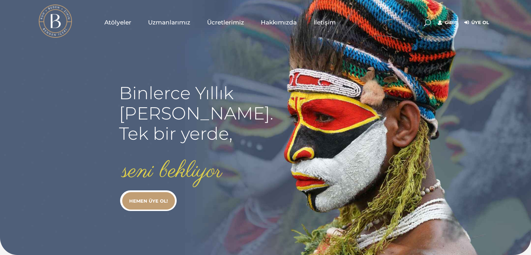
type input "[EMAIL_ADDRESS][DOMAIN_NAME]"
click at [451, 22] on link "Giriş" at bounding box center [448, 23] width 20 height 8
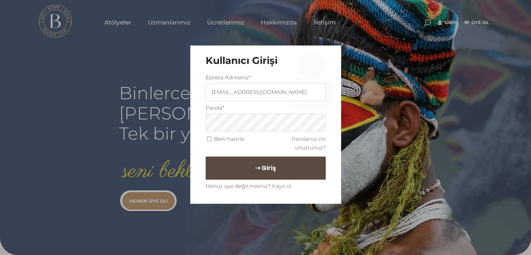
click at [245, 167] on button "Giriş" at bounding box center [266, 168] width 120 height 23
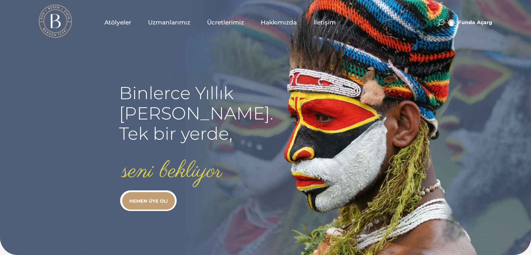
click at [119, 24] on span "Atölyeler" at bounding box center [117, 23] width 27 height 8
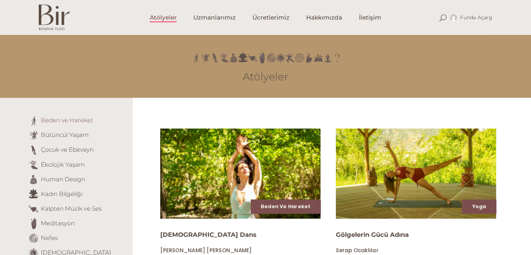
click at [72, 120] on link "Beden ve Hareket" at bounding box center [67, 120] width 52 height 7
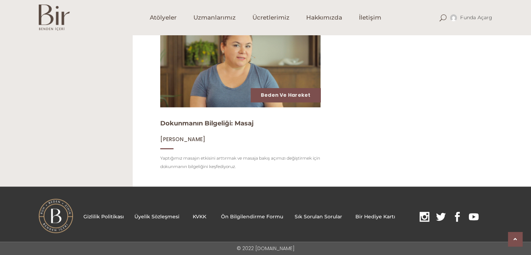
scroll to position [452, 0]
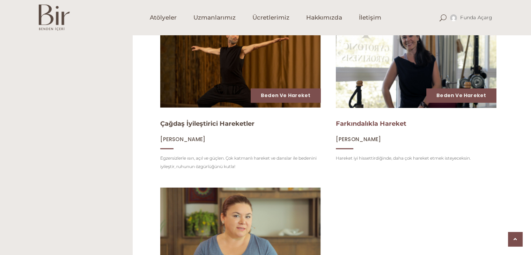
click at [383, 126] on link "Farkındalıkla Hareket" at bounding box center [371, 124] width 71 height 8
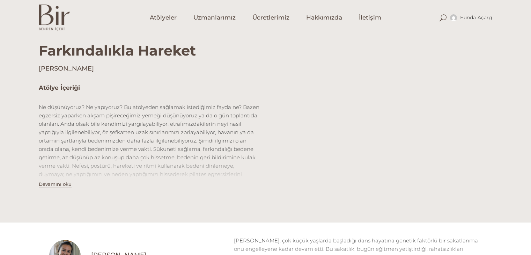
scroll to position [210, 0]
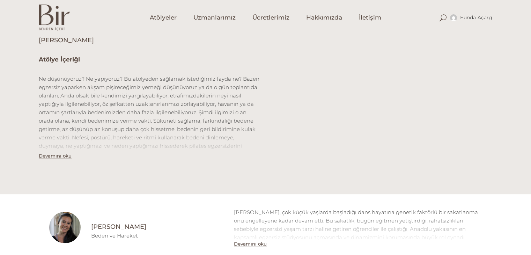
click at [62, 158] on button "Devamını oku" at bounding box center [55, 156] width 33 height 6
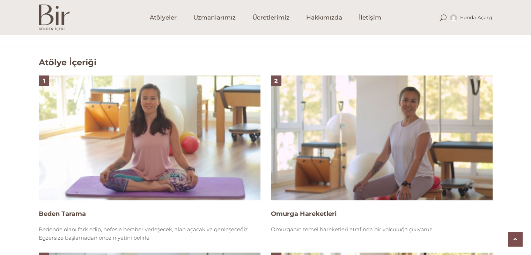
scroll to position [454, 0]
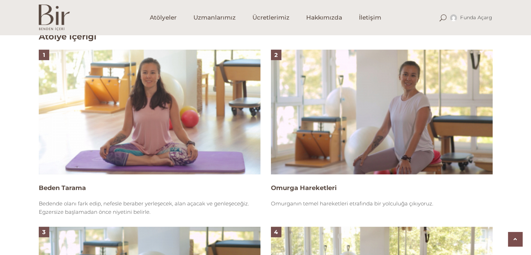
click at [393, 100] on img at bounding box center [382, 112] width 222 height 125
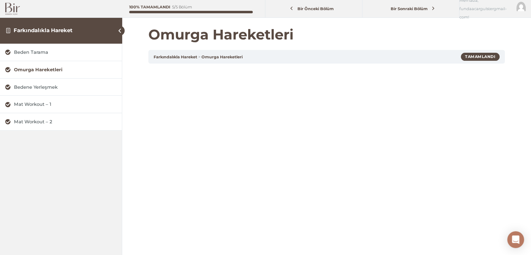
scroll to position [70, 0]
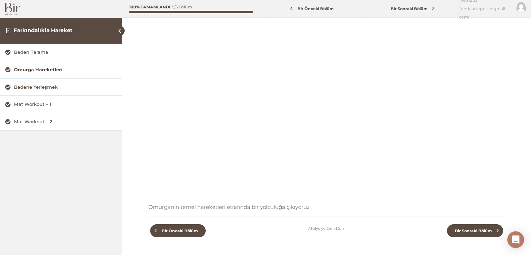
click at [34, 87] on div "Bedene Yerleşmek" at bounding box center [65, 87] width 103 height 7
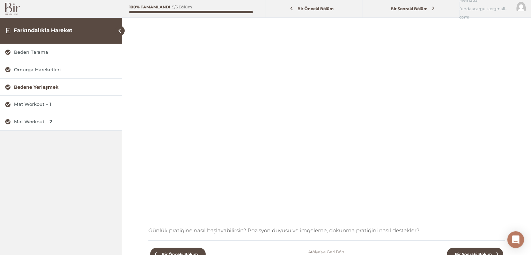
scroll to position [35, 0]
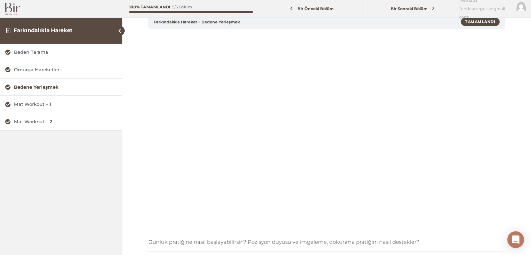
click at [10, 9] on img at bounding box center [12, 9] width 15 height 12
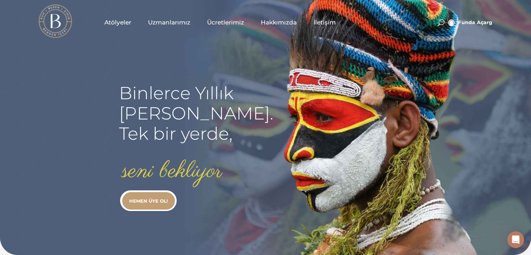
click at [116, 22] on span "Atölyeler" at bounding box center [117, 23] width 27 height 8
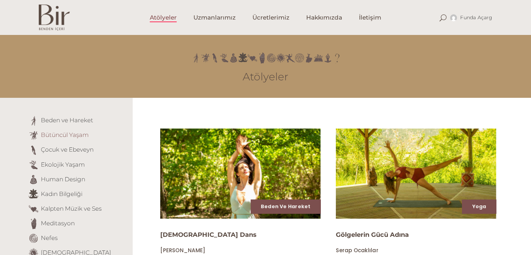
click at [60, 136] on link "Bütüncül Yaşam" at bounding box center [65, 134] width 48 height 7
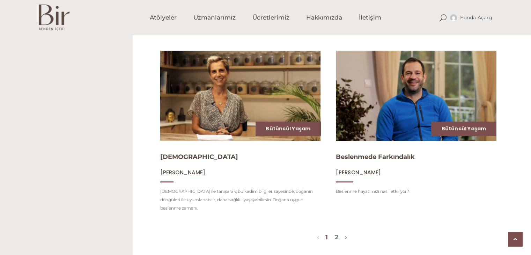
scroll to position [769, 0]
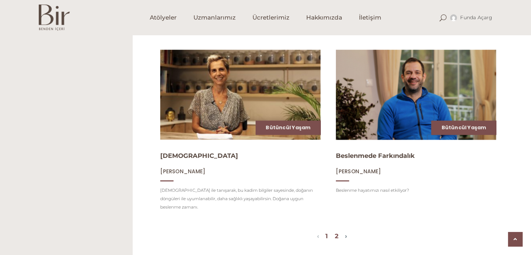
click at [337, 232] on link "2" at bounding box center [337, 236] width 4 height 8
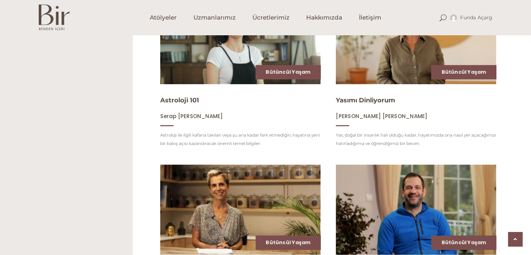
scroll to position [804, 0]
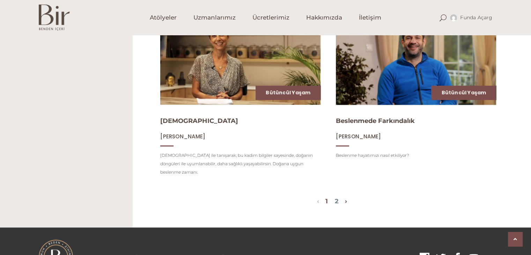
click at [347, 197] on link "›" at bounding box center [346, 201] width 2 height 8
click at [339, 197] on link "2" at bounding box center [337, 201] width 4 height 8
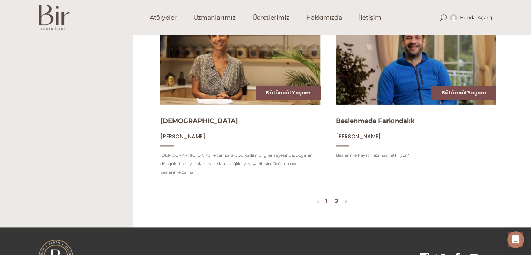
click at [339, 197] on link "2" at bounding box center [337, 201] width 4 height 8
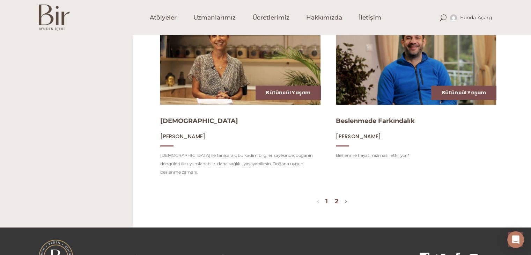
click at [339, 197] on link "2" at bounding box center [337, 201] width 4 height 8
click at [515, 239] on icon "Open Intercom Messenger" at bounding box center [516, 239] width 8 height 9
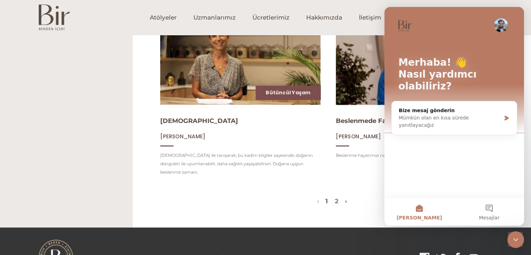
scroll to position [0, 0]
click at [434, 114] on div "Mümkün olan en kısa sürede yanıtlayacağız" at bounding box center [450, 121] width 102 height 15
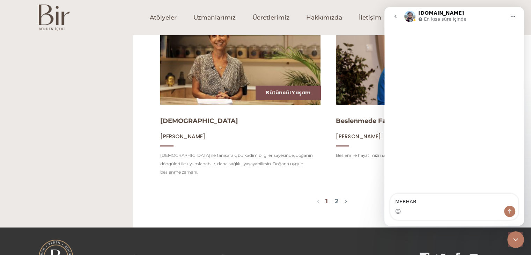
type textarea "MERHABA"
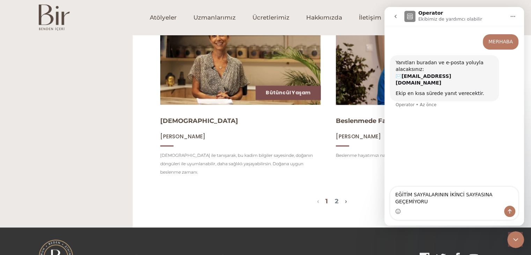
type textarea "EĞİTİM SAYFALARININ İKİNCİ SAYFASINA GEÇEMİYORUM"
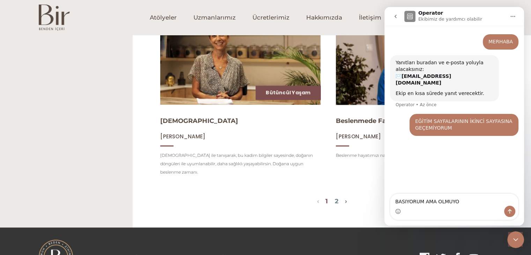
type textarea "BASIYORUM AMA OLMUYOR"
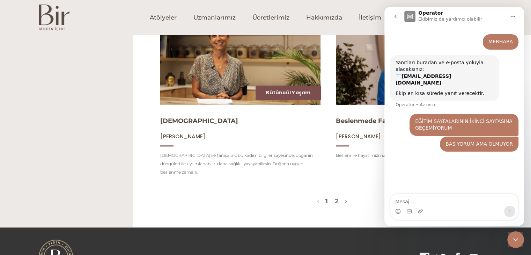
click at [440, 200] on textarea "Mesaj…" at bounding box center [455, 200] width 128 height 12
type textarea "YARDIM LÜTFEN, ANLAMIŞ DEĞİLİM AMA"
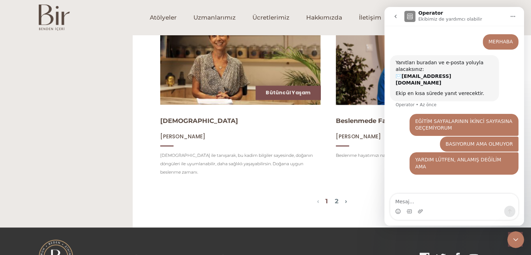
drag, startPoint x: 281, startPoint y: 183, endPoint x: 299, endPoint y: 186, distance: 18.6
drag, startPoint x: 511, startPoint y: 12, endPoint x: 387, endPoint y: 67, distance: 135.4
click at [511, 13] on button "Ana Sayfa" at bounding box center [513, 16] width 13 height 13
click at [338, 197] on link "2" at bounding box center [337, 201] width 4 height 8
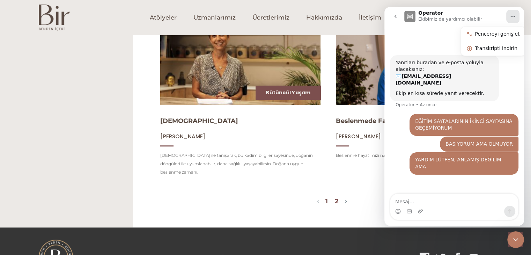
click at [338, 197] on link "2" at bounding box center [337, 201] width 4 height 8
click at [367, 196] on div "‹ › 1 2" at bounding box center [332, 202] width 388 height 13
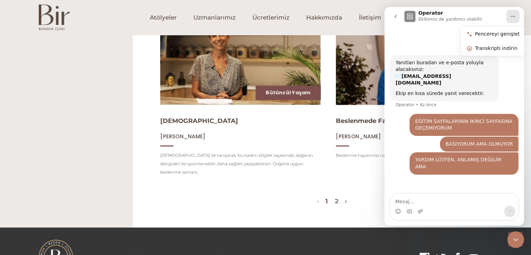
click at [395, 19] on icon "go back" at bounding box center [396, 17] width 6 height 6
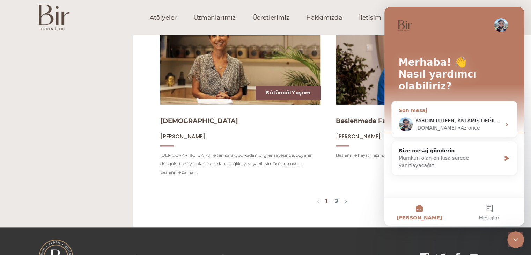
click at [439, 118] on span "YARDIM LÜTFEN, ANLAMIŞ DEĞİLİM AMA" at bounding box center [465, 121] width 99 height 6
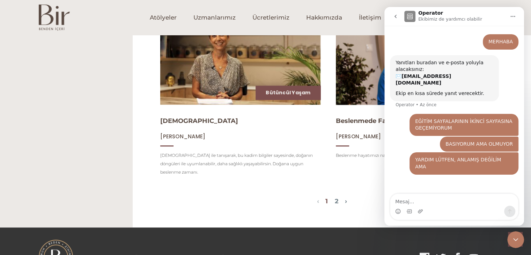
click at [52, 7] on img at bounding box center [54, 18] width 31 height 26
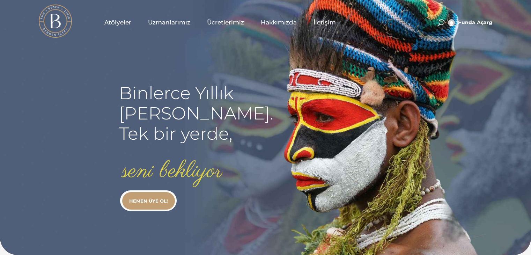
click at [119, 21] on span "Atölyeler" at bounding box center [117, 23] width 27 height 8
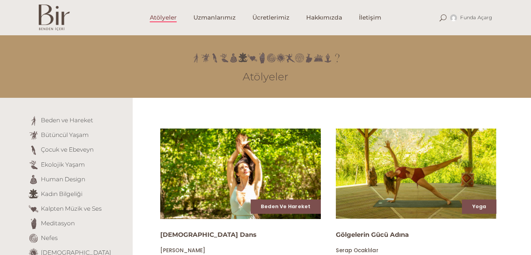
scroll to position [105, 0]
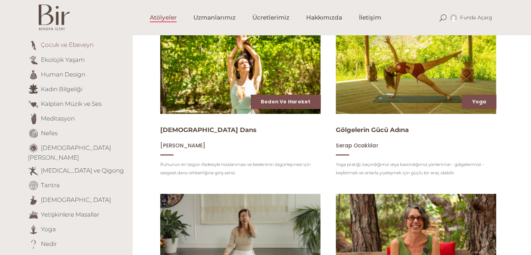
click at [64, 44] on link "Çocuk ve Ebeveyn" at bounding box center [67, 44] width 53 height 7
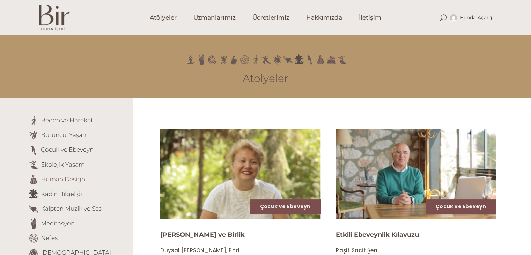
click at [72, 179] on link "Human Design" at bounding box center [63, 178] width 44 height 7
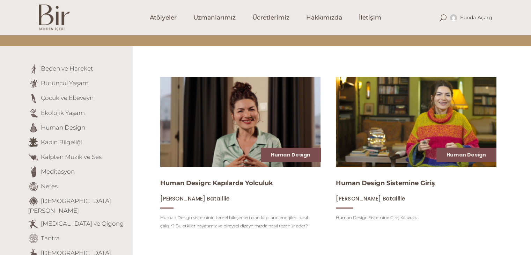
scroll to position [160, 0]
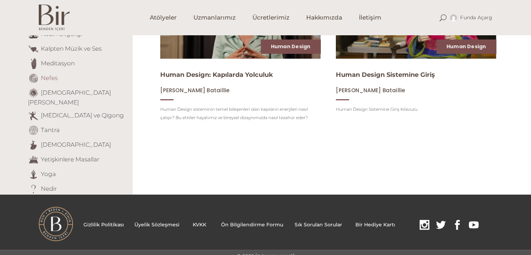
drag, startPoint x: 45, startPoint y: 77, endPoint x: 54, endPoint y: 77, distance: 8.7
click at [45, 77] on link "Nefes" at bounding box center [49, 77] width 17 height 7
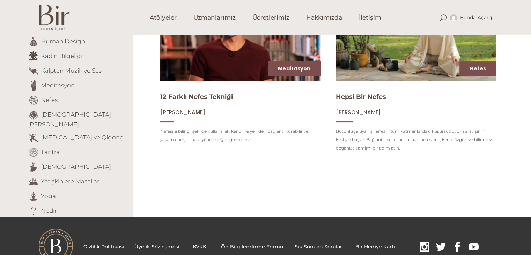
scroll to position [140, 0]
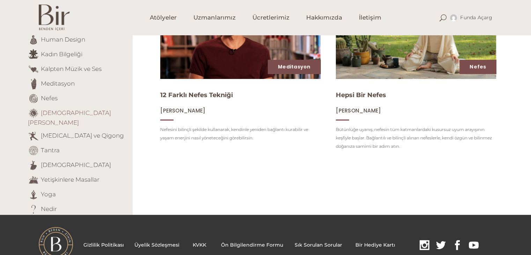
click at [48, 113] on link "[DEMOGRAPHIC_DATA][PERSON_NAME]" at bounding box center [69, 117] width 83 height 17
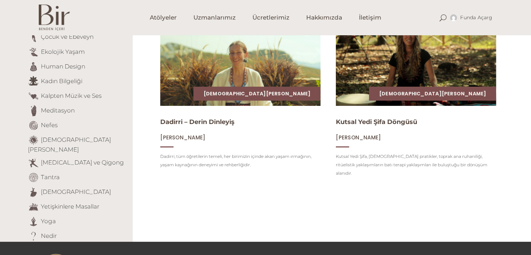
scroll to position [70, 0]
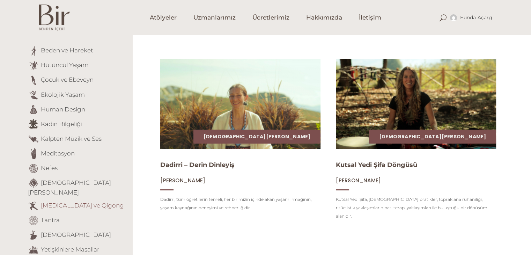
click at [79, 202] on link "[MEDICAL_DATA] ve Qigong" at bounding box center [82, 205] width 83 height 7
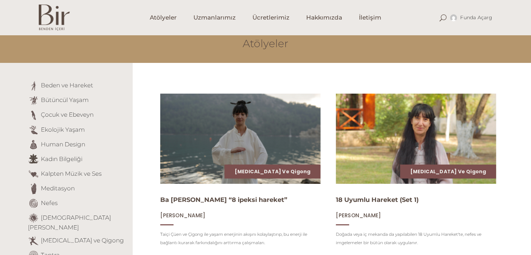
scroll to position [175, 0]
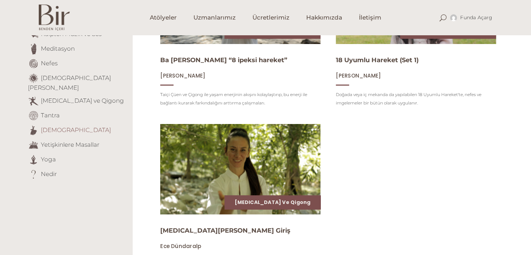
click at [53, 126] on link "[DEMOGRAPHIC_DATA]" at bounding box center [76, 129] width 70 height 7
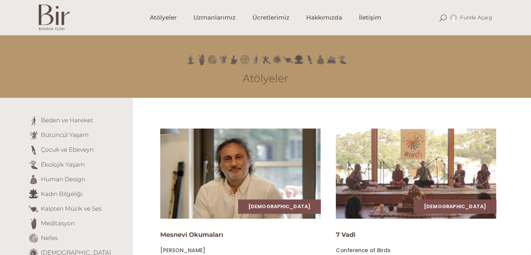
scroll to position [140, 0]
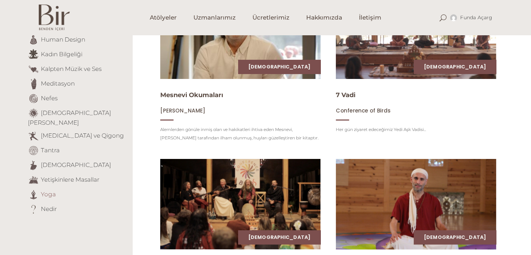
click at [46, 190] on link "Yoga" at bounding box center [48, 193] width 15 height 7
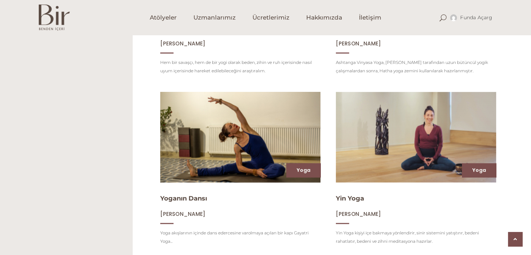
scroll to position [849, 0]
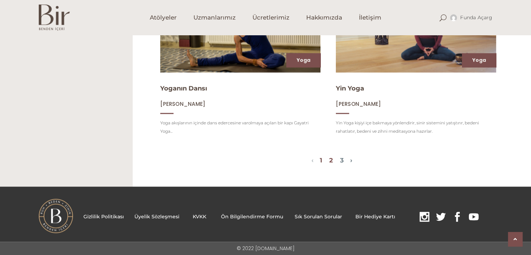
click at [332, 159] on link "2" at bounding box center [331, 161] width 4 height 8
click at [333, 160] on link "2" at bounding box center [331, 161] width 4 height 8
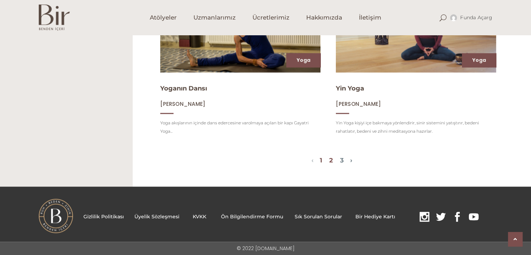
click at [333, 160] on link "2" at bounding box center [331, 161] width 4 height 8
click at [331, 158] on link "2" at bounding box center [331, 161] width 4 height 8
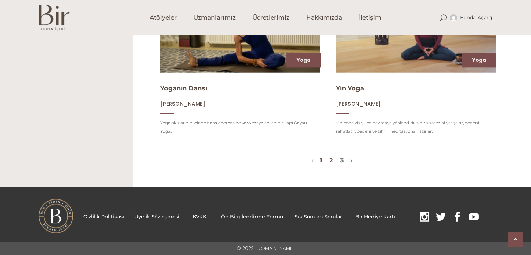
click at [331, 158] on link "2" at bounding box center [331, 161] width 4 height 8
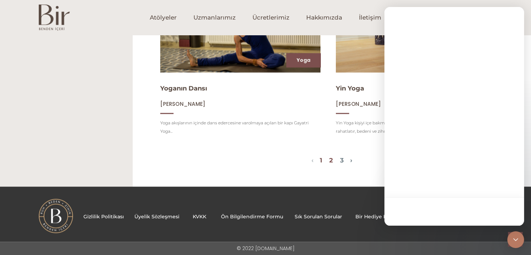
click at [331, 158] on link "2" at bounding box center [331, 161] width 4 height 8
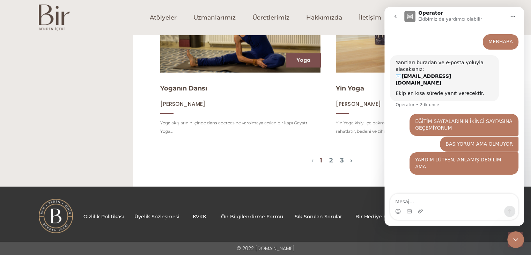
click at [428, 199] on textarea "Mesaj…" at bounding box center [455, 200] width 128 height 12
click at [333, 161] on link "2" at bounding box center [331, 161] width 4 height 8
click at [425, 199] on textarea "Mesaj…" at bounding box center [455, 200] width 128 height 12
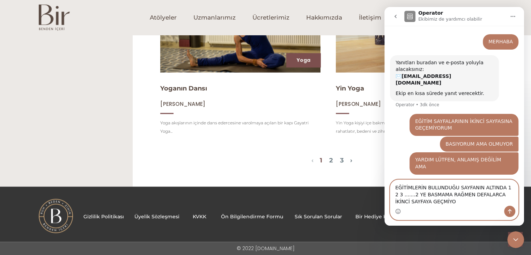
type textarea "EĞİTİMLERİN BULUNDUĞU SAYFANIN ALTINDA 1 2 3 .......2 YE BASMAMA RAĞMEN DEFALAR…"
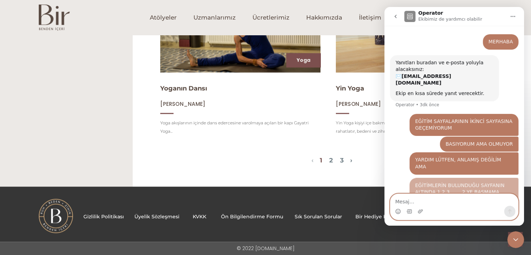
scroll to position [4, 0]
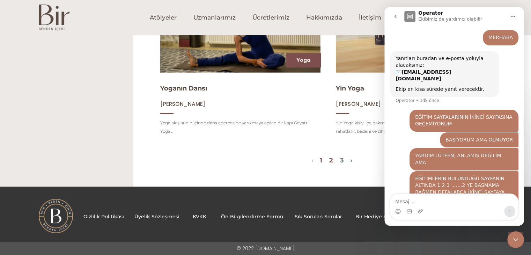
click at [333, 161] on link "2" at bounding box center [331, 161] width 4 height 8
click at [332, 159] on link "2" at bounding box center [331, 161] width 4 height 8
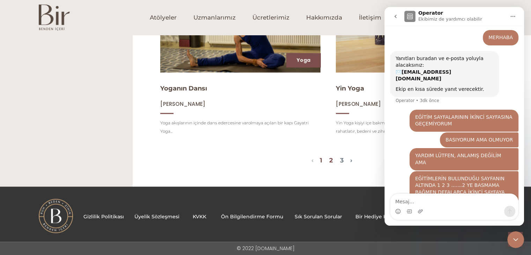
click at [332, 159] on link "2" at bounding box center [331, 161] width 4 height 8
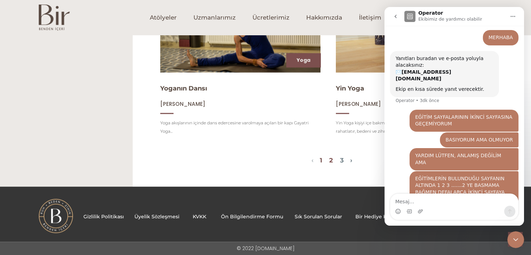
click at [332, 159] on link "2" at bounding box center [331, 161] width 4 height 8
click at [352, 160] on link "›" at bounding box center [351, 161] width 2 height 8
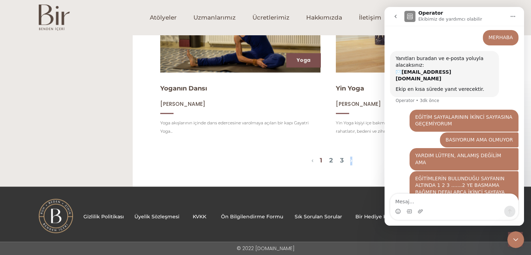
click at [352, 160] on link "›" at bounding box center [351, 161] width 2 height 8
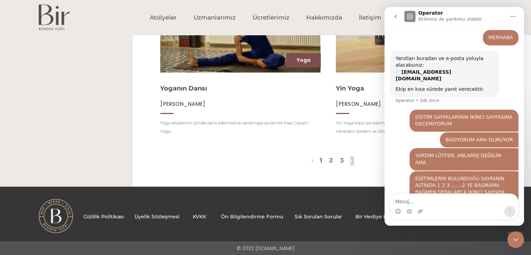
click at [352, 160] on link "›" at bounding box center [351, 161] width 2 height 8
click at [344, 160] on link "3" at bounding box center [342, 161] width 4 height 8
click at [344, 159] on link "3" at bounding box center [342, 161] width 4 height 8
click at [344, 158] on link "3" at bounding box center [342, 161] width 4 height 8
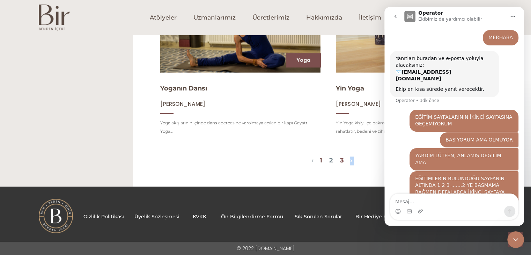
click at [344, 158] on link "3" at bounding box center [342, 161] width 4 height 8
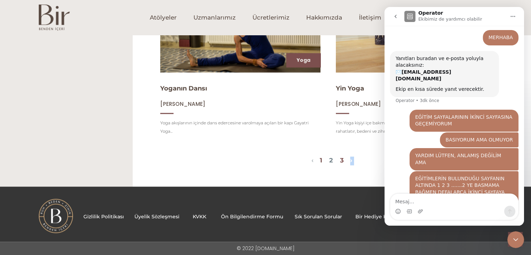
click at [344, 158] on link "3" at bounding box center [342, 161] width 4 height 8
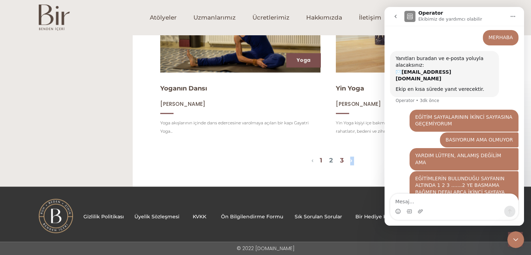
click at [344, 157] on link "3" at bounding box center [342, 161] width 4 height 8
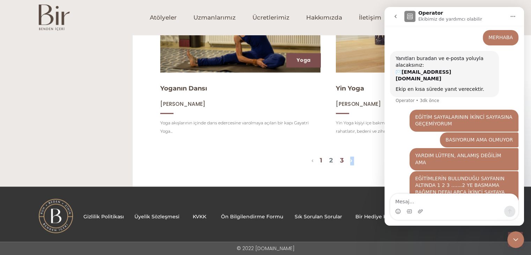
click at [344, 157] on link "3" at bounding box center [342, 161] width 4 height 8
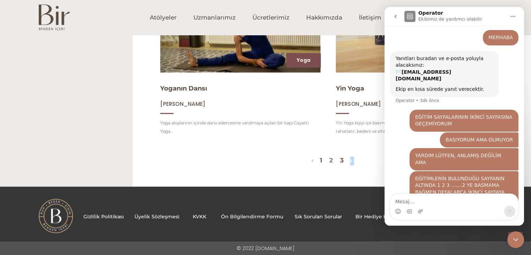
click at [344, 157] on link "3" at bounding box center [342, 161] width 4 height 8
click at [332, 159] on link "2" at bounding box center [331, 161] width 4 height 8
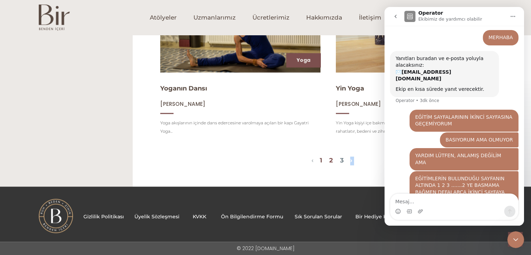
click at [332, 159] on link "2" at bounding box center [331, 161] width 4 height 8
drag, startPoint x: 349, startPoint y: 146, endPoint x: 352, endPoint y: 147, distance: 3.5
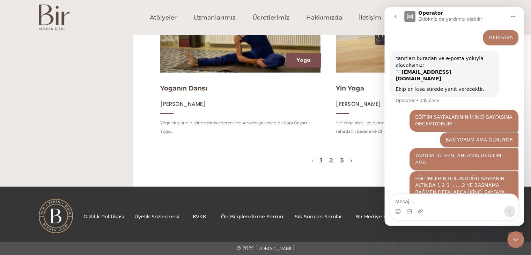
drag, startPoint x: 235, startPoint y: 139, endPoint x: 231, endPoint y: 144, distance: 6.5
click at [234, 139] on div "Yoga Yoganın Dansı Senem Kalender Yoga akışlarının içinde dans edercesine varol…" at bounding box center [240, 61] width 160 height 160
click at [333, 161] on link "2" at bounding box center [331, 161] width 4 height 8
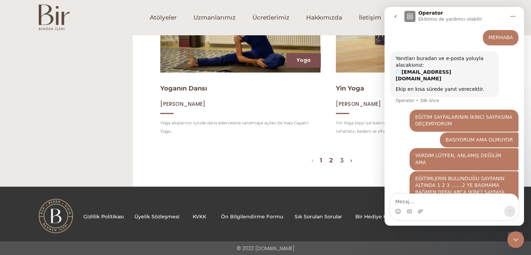
click at [333, 161] on link "2" at bounding box center [331, 161] width 4 height 8
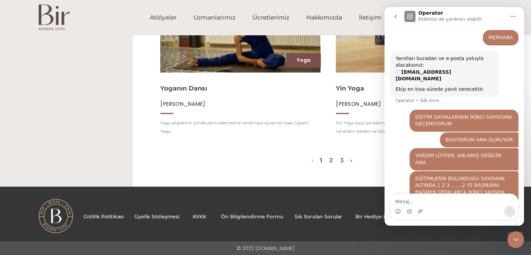
click at [57, 10] on img at bounding box center [54, 18] width 31 height 26
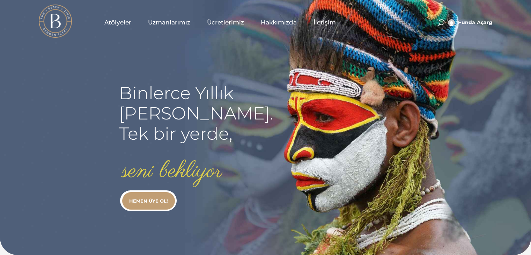
click at [117, 21] on span "Atölyeler" at bounding box center [117, 23] width 27 height 8
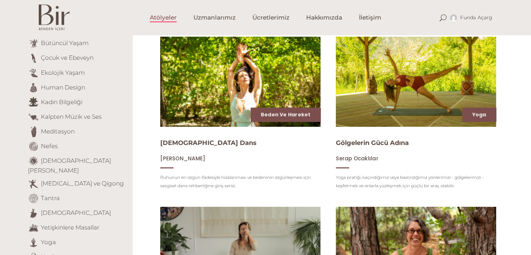
scroll to position [175, 0]
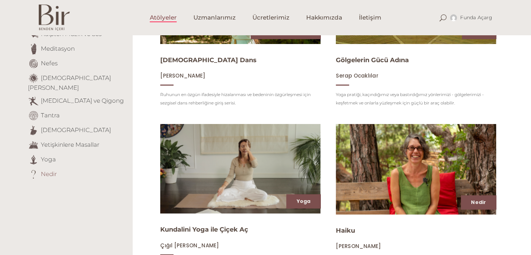
click at [44, 170] on link "Nedir" at bounding box center [49, 173] width 16 height 7
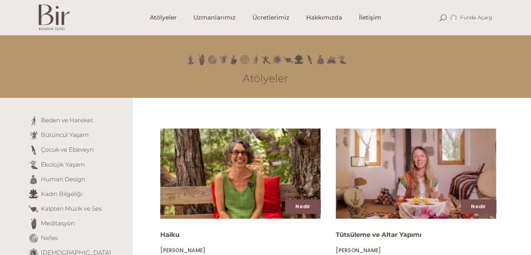
scroll to position [245, 0]
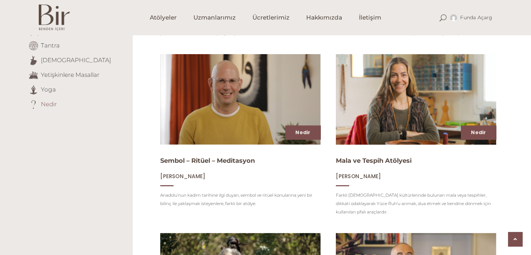
click at [48, 100] on link "Nedir" at bounding box center [49, 103] width 16 height 7
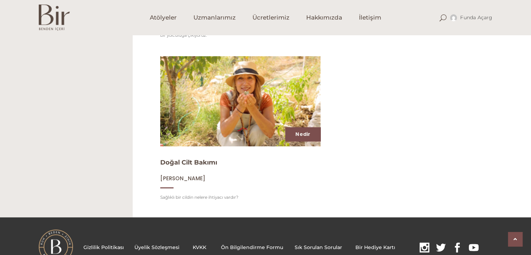
scroll to position [557, 0]
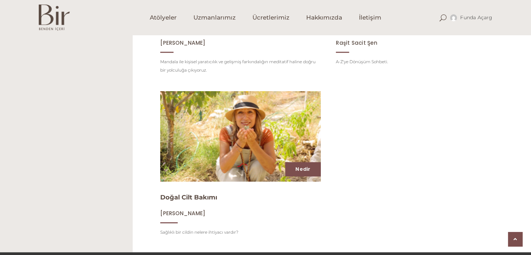
click at [240, 135] on img at bounding box center [240, 136] width 165 height 93
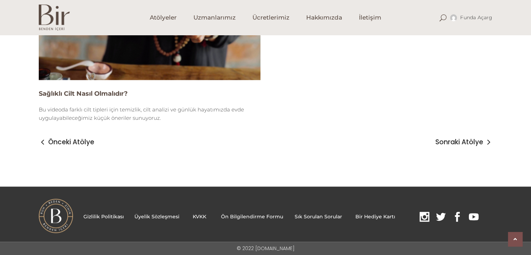
scroll to position [405, 0]
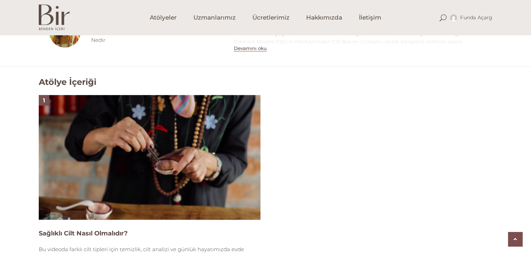
click at [179, 147] on img at bounding box center [150, 157] width 222 height 125
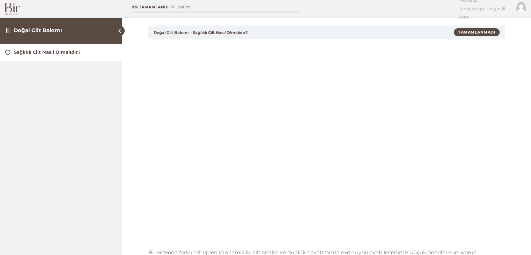
scroll to position [21, 0]
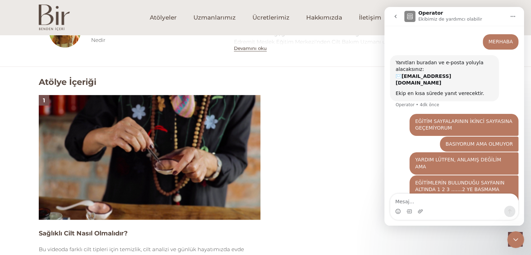
scroll to position [4, 0]
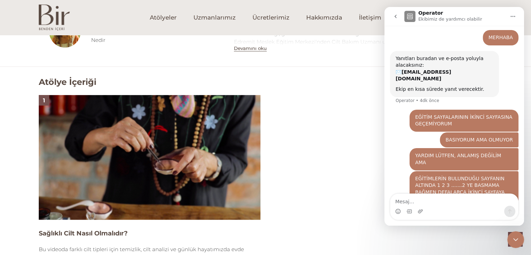
click at [52, 10] on img at bounding box center [54, 18] width 31 height 26
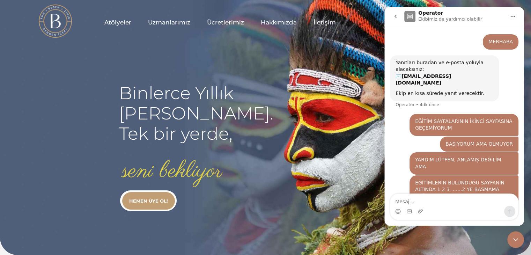
scroll to position [4, 0]
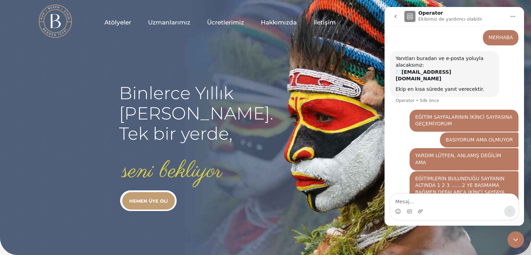
click at [322, 20] on span "İletişim" at bounding box center [325, 23] width 22 height 8
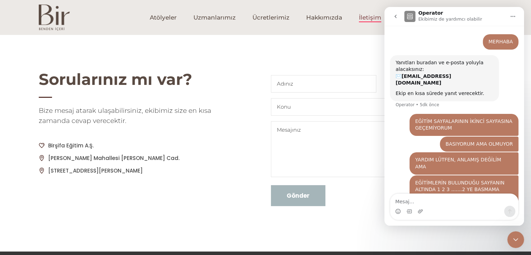
scroll to position [4, 0]
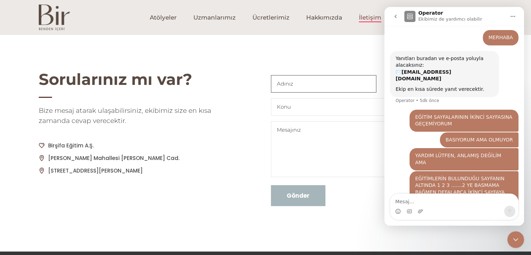
click at [320, 82] on input "Contact form" at bounding box center [324, 83] width 106 height 17
type input "[PERSON_NAME]"
click at [299, 109] on input "Contact form" at bounding box center [382, 106] width 222 height 17
click at [311, 108] on input "Contact form" at bounding box center [382, 106] width 222 height 17
type input "EĞİTİM SAYFALARI"
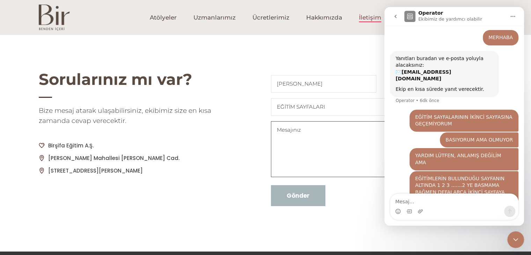
click at [311, 137] on textarea "Contact form" at bounding box center [382, 149] width 222 height 56
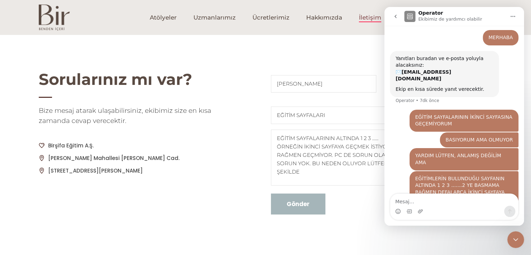
click at [291, 204] on input "Gönder" at bounding box center [298, 204] width 54 height 21
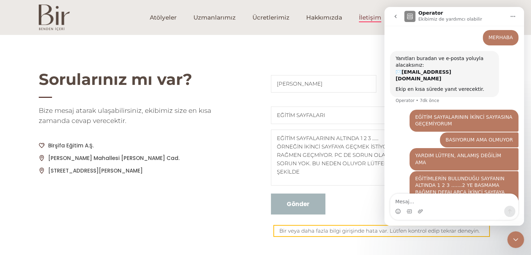
click at [252, 189] on div "Sorularınız mı var? Bize mesaj atarak ulaşabilirsiniz, ekibimiz size en kısa za…" at bounding box center [266, 179] width 465 height 218
click at [239, 188] on div "Sorularınız mı var? Bize mesaj atarak ulaşabilirsiniz, ekibimiz size en kısa za…" at bounding box center [266, 179] width 465 height 218
click at [294, 38] on div "Sorularınız mı var? Bize mesaj atarak ulaşabilirsiniz, ekibimiz size en kısa za…" at bounding box center [266, 161] width 542 height 253
click at [291, 55] on div "Sorularınız mı var? Bize mesaj atarak ulaşabilirsiniz, ekibimiz size en kısa za…" at bounding box center [266, 161] width 542 height 253
click at [381, 140] on textarea "EĞİTİM SAYFALARININ ALTINDA 1 2 3 ...... ÖRNEĞİN İKİNCİ SAYFAYA GEÇMEK İSTİYORU…" at bounding box center [382, 158] width 222 height 56
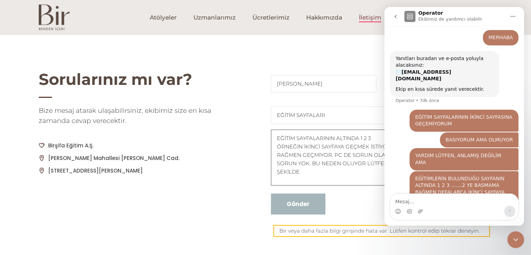
type textarea "EĞİTİM SAYFALARININ ALTINDA 1 2 3 ÖRNEĞİN İKİNCİ SAYFAYA GEÇMEK İSTİYORUM AMA D…"
click at [294, 209] on input "Gönder" at bounding box center [298, 204] width 54 height 21
click at [332, 113] on input "EĞİTİM SAYFALARI" at bounding box center [382, 115] width 222 height 17
click at [342, 150] on textarea "EĞİTİM SAYFALARININ ALTINDA 1 2 3 ÖRNEĞİN İKİNCİ SAYFAYA GEÇMEK İSTİYORUM AMA D…" at bounding box center [382, 158] width 222 height 56
click at [315, 172] on textarea "EĞİTİM SAYFALARININ ALTINDA 1 2 3 ÖRNEĞİN İKİNCİ SAYFAYA GEÇMEK İSTİYORUM AMA D…" at bounding box center [382, 158] width 222 height 56
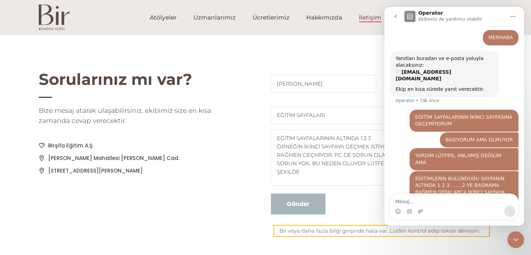
click at [459, 137] on div "BASIYORUM AMA OLMUYOR" at bounding box center [479, 140] width 67 height 7
click at [452, 13] on div "Operator Ekibimiz de yardımcı olabilir" at bounding box center [451, 16] width 65 height 12
click at [395, 19] on icon "go back" at bounding box center [396, 17] width 6 height 6
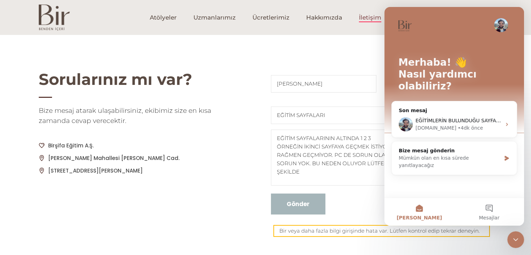
click at [368, 232] on div "Bir veya daha fazla bilgi girişinde hata var. Lütfen kontrol edip tekrar deneyi…" at bounding box center [382, 231] width 217 height 12
click at [310, 196] on input "Gönder" at bounding box center [298, 204] width 54 height 21
click at [355, 199] on p "EĞİTİM SAYFALARI EĞİTİM SAYFALARININ ALTINDA 1 2 3 ÖRNEĞİN İKİNCİ SAYFAYA GEÇME…" at bounding box center [382, 161] width 222 height 108
click at [373, 146] on textarea "EĞİTİM SAYFALARININ ALTINDA 1 2 3 ÖRNEĞİN İKİNCİ SAYFAYA GEÇMEK İSTİYORUM AMA D…" at bounding box center [382, 158] width 222 height 56
drag, startPoint x: 457, startPoint y: 169, endPoint x: 464, endPoint y: 165, distance: 8.3
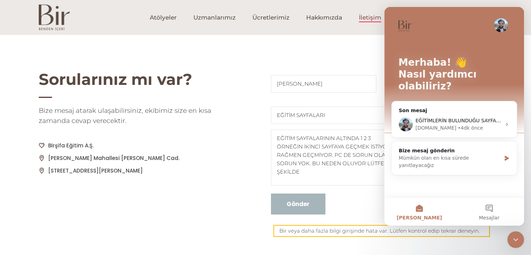
click at [459, 168] on div "Merhaba! 👋 Nasıl yardımcı olabiliriz? Son mesaj EĞİTİMLERİN BULUNDUĞU SAYFANIN …" at bounding box center [455, 102] width 140 height 190
click at [508, 155] on icon "Intercom messenger" at bounding box center [507, 158] width 6 height 6
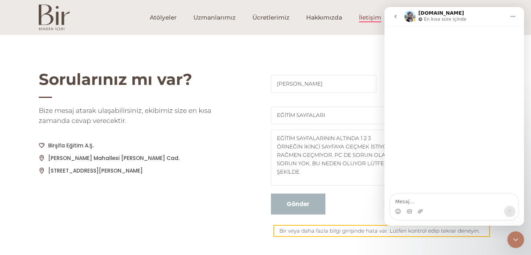
click at [394, 18] on icon "go back" at bounding box center [396, 17] width 6 height 6
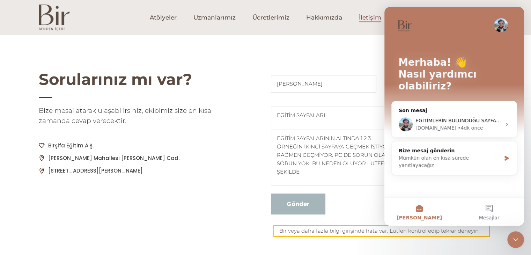
click at [369, 34] on link "İletişim" at bounding box center [370, 17] width 39 height 35
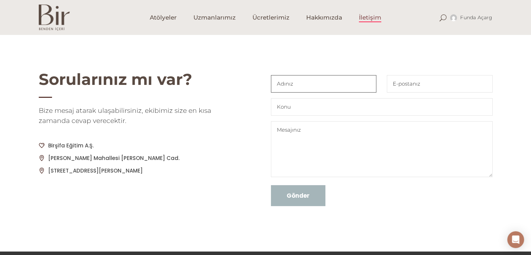
click at [315, 85] on input "Contact form" at bounding box center [324, 83] width 106 height 17
type input "[PERSON_NAME]"
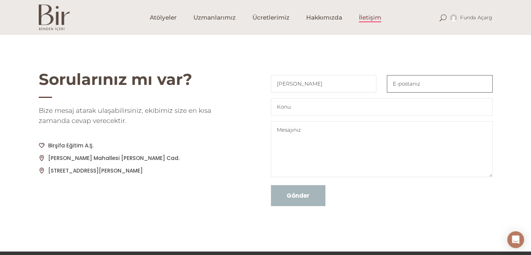
click at [405, 83] on input "Contact form" at bounding box center [440, 83] width 106 height 17
type input "[EMAIL_ADDRESS][DOMAIN_NAME]"
click at [309, 110] on input "Contact form" at bounding box center [382, 106] width 222 height 17
type input "EĞİTİM SAYFALARI"
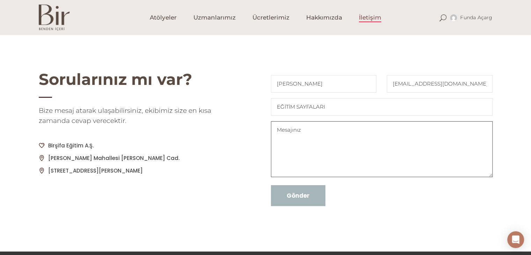
click at [302, 137] on textarea "Contact form" at bounding box center [382, 149] width 222 height 56
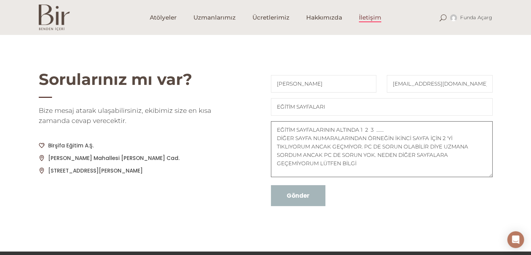
type textarea "EĞİTİM SAYFALARININ ALTINDA 1 2 3 ....... DİĞER SAYFA NUMARALARINDAN ÖRNEĞİN İK…"
click at [306, 192] on input "Gönder" at bounding box center [298, 195] width 54 height 21
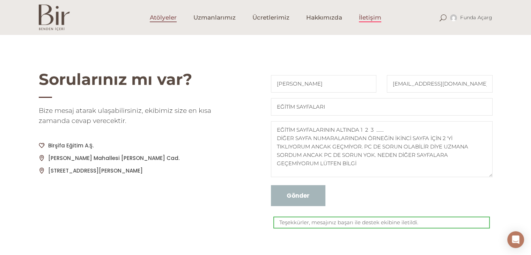
click at [161, 17] on span "Atölyeler" at bounding box center [163, 18] width 27 height 8
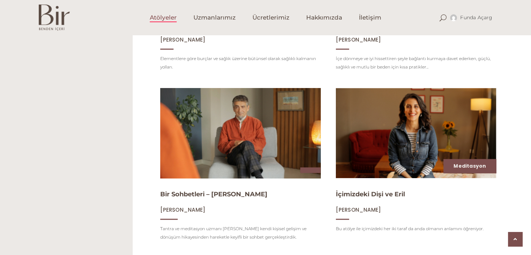
scroll to position [804, 0]
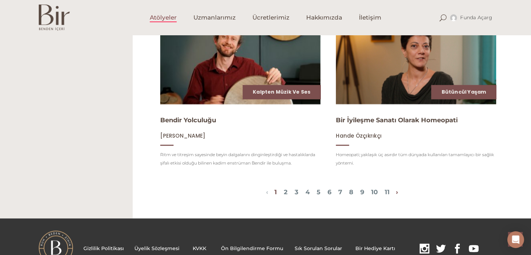
click at [398, 196] on link "›" at bounding box center [397, 192] width 2 height 8
click at [284, 196] on link "2" at bounding box center [286, 192] width 4 height 8
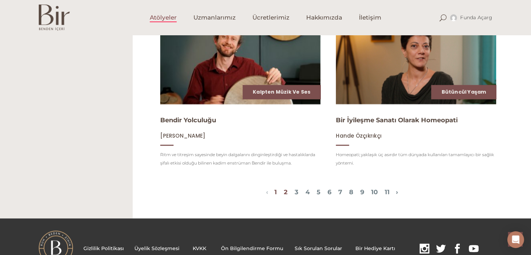
click at [284, 196] on link "2" at bounding box center [286, 192] width 4 height 8
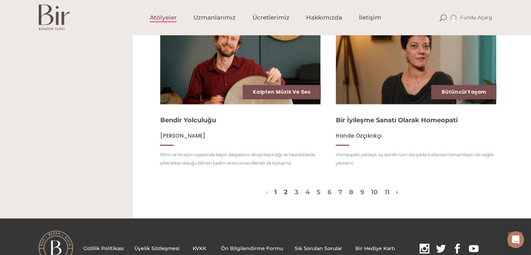
click at [284, 196] on link "2" at bounding box center [286, 192] width 4 height 8
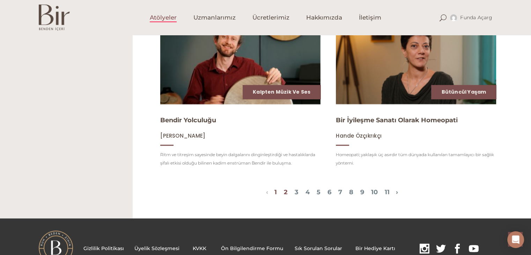
click at [284, 196] on link "2" at bounding box center [286, 192] width 4 height 8
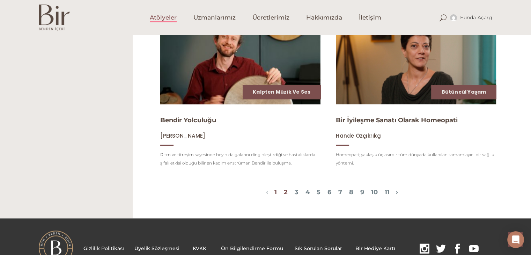
click at [284, 196] on link "2" at bounding box center [286, 192] width 4 height 8
drag, startPoint x: 408, startPoint y: 195, endPoint x: 406, endPoint y: 202, distance: 6.7
click at [408, 197] on div "‹ › 1 2 3 4 5 6 7 8 9 10 11" at bounding box center [332, 193] width 388 height 13
click at [398, 197] on span "›" at bounding box center [397, 193] width 2 height 8
click at [398, 196] on link "›" at bounding box center [397, 192] width 2 height 8
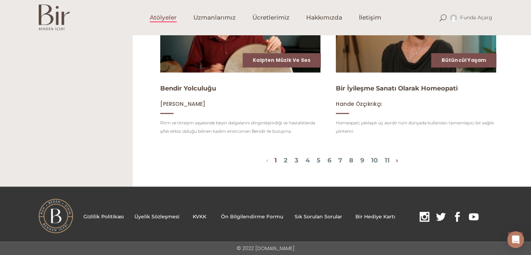
scroll to position [841, 0]
